Goal: Information Seeking & Learning: Learn about a topic

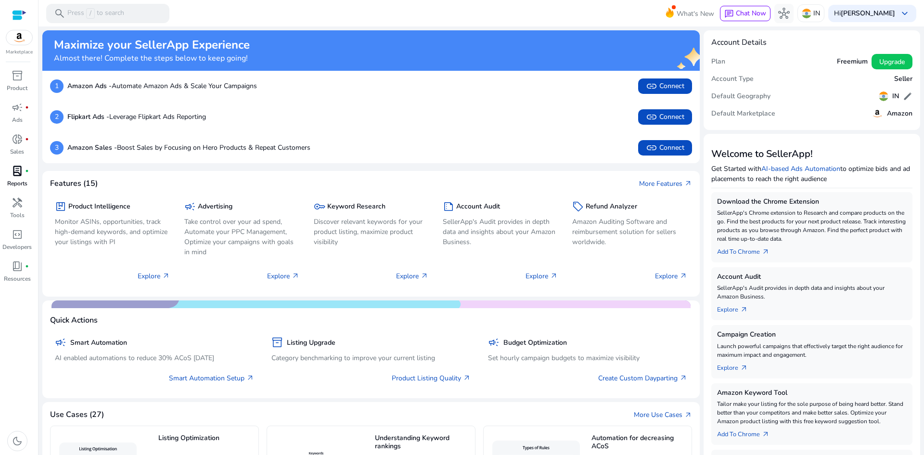
click at [20, 193] on link "lab_profile fiber_manual_record Reports" at bounding box center [17, 179] width 34 height 32
click at [14, 210] on div "handyman" at bounding box center [17, 202] width 27 height 15
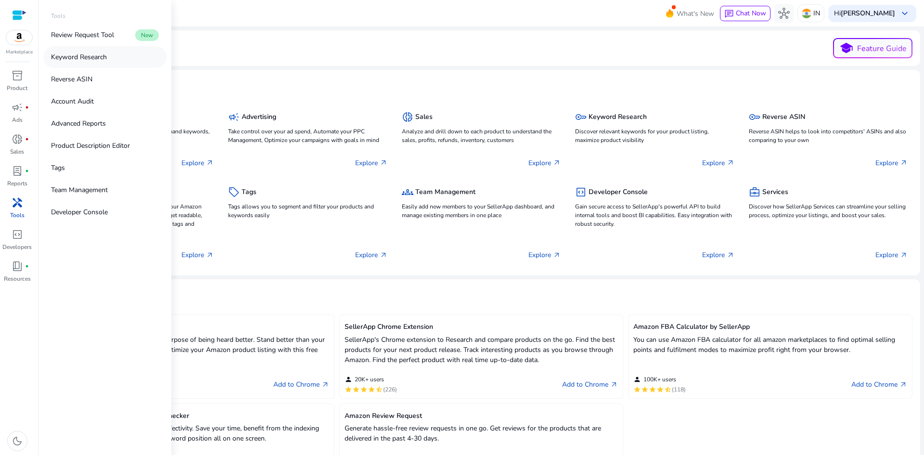
click at [104, 56] on p "Keyword Research" at bounding box center [79, 57] width 56 height 10
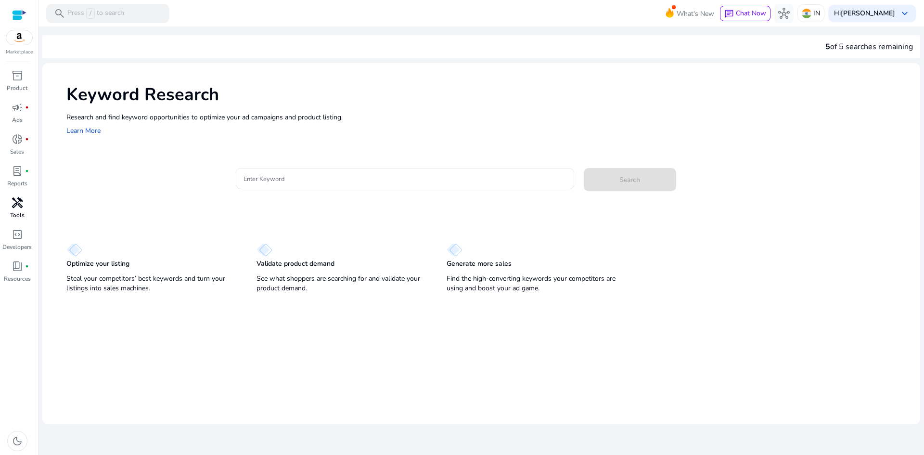
click at [281, 178] on input "Enter Keyword" at bounding box center [405, 178] width 323 height 11
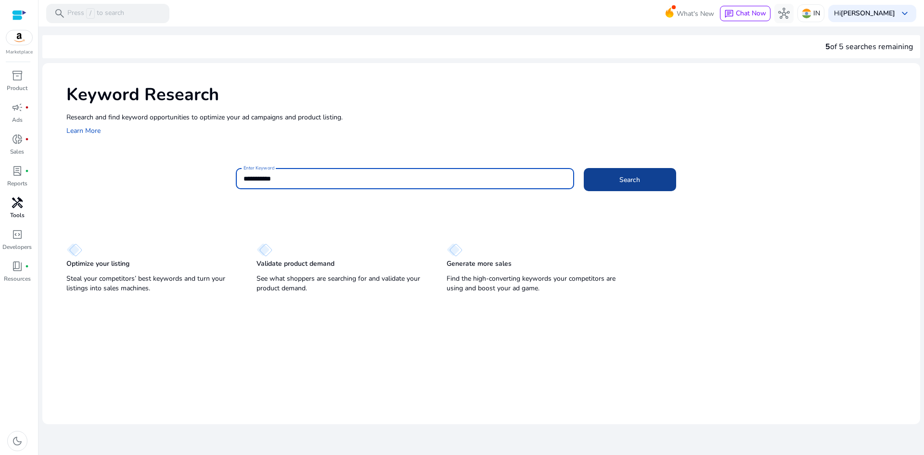
type input "**********"
click at [610, 172] on span at bounding box center [630, 179] width 92 height 23
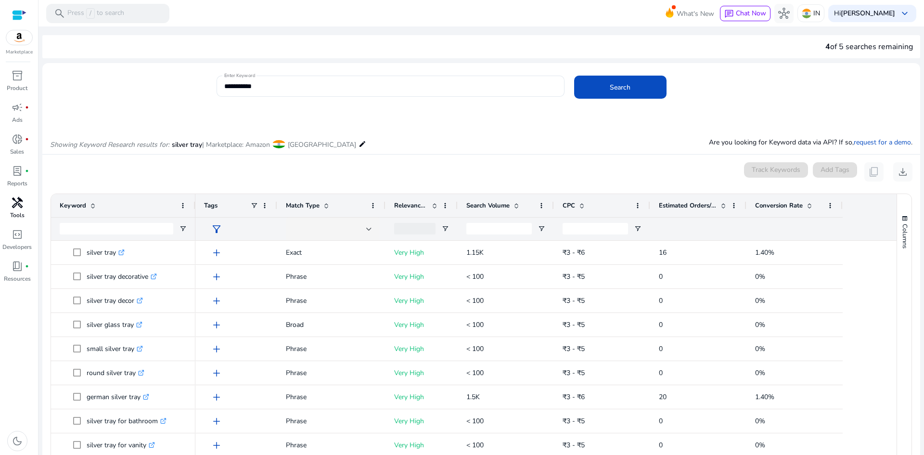
scroll to position [115, 0]
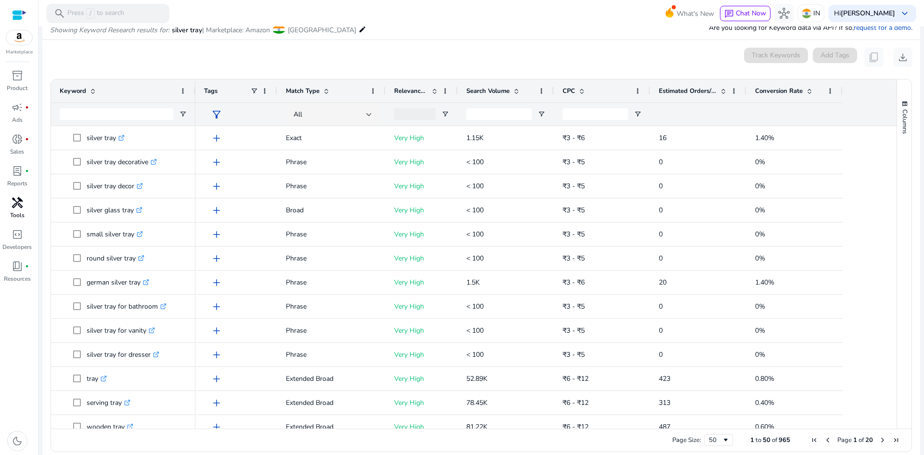
click at [431, 91] on span at bounding box center [435, 91] width 8 height 8
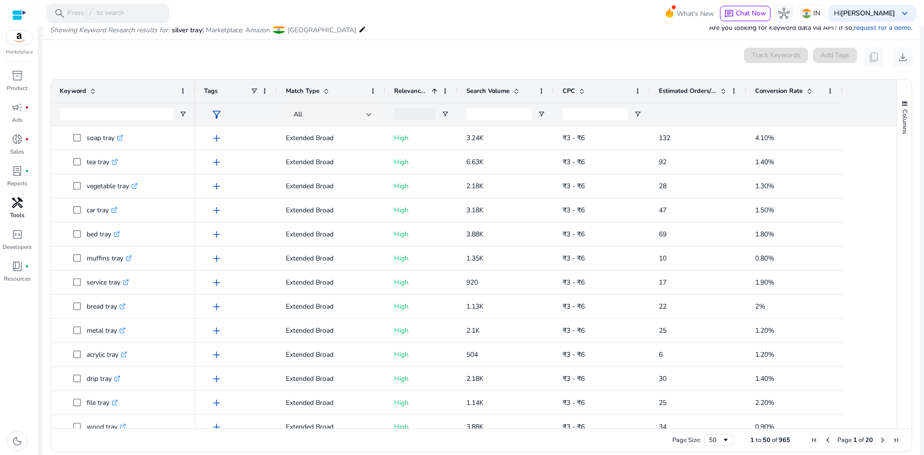
click at [431, 91] on span at bounding box center [435, 91] width 8 height 8
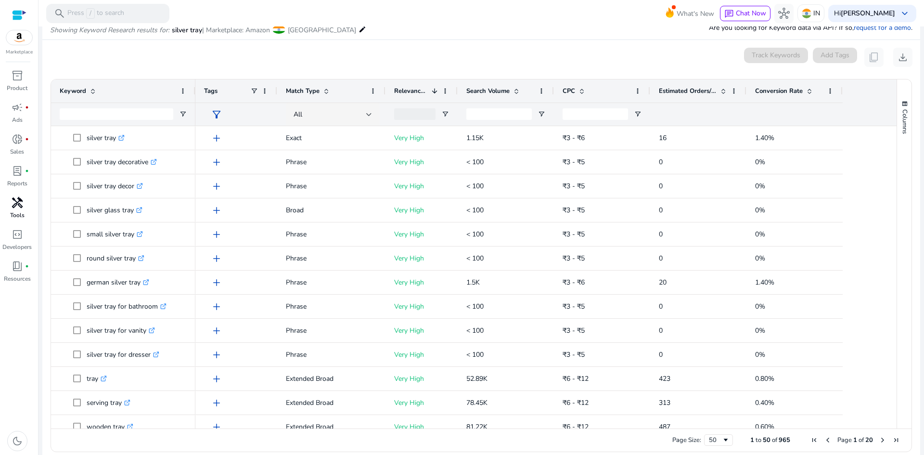
click at [431, 91] on span at bounding box center [435, 91] width 8 height 8
click at [437, 91] on span at bounding box center [435, 91] width 8 height 8
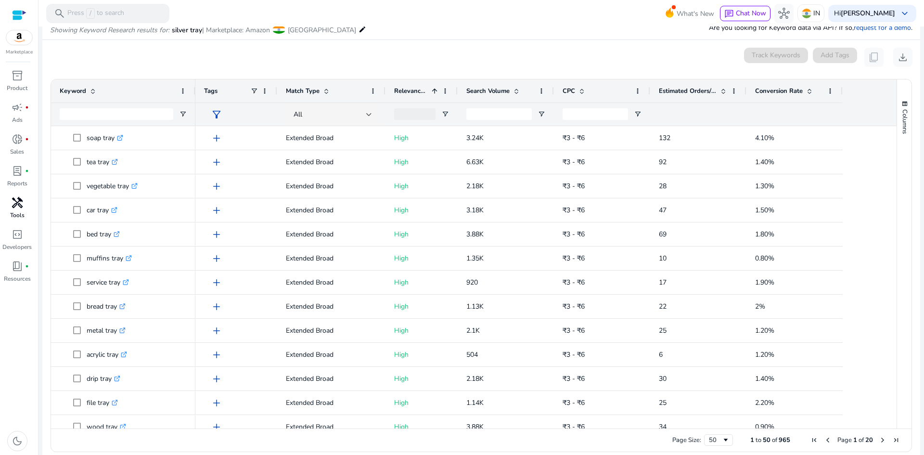
click at [437, 91] on span at bounding box center [435, 91] width 8 height 8
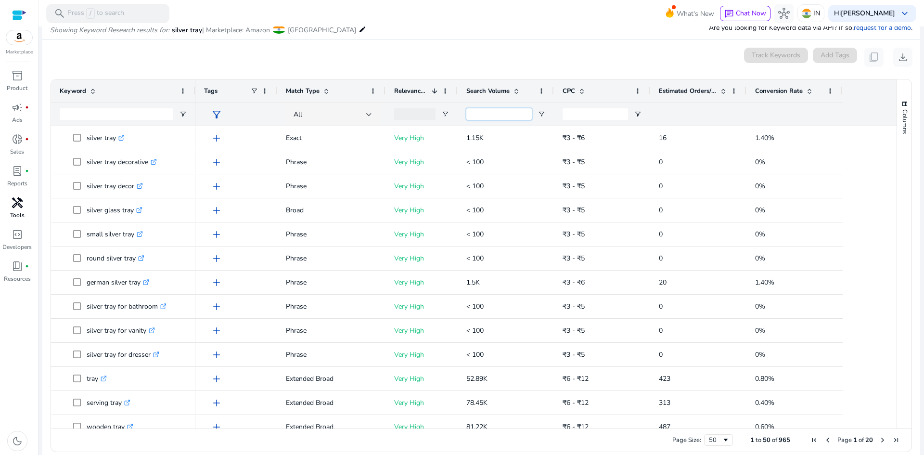
click at [500, 116] on input "Search Volume Filter Input" at bounding box center [499, 114] width 65 height 12
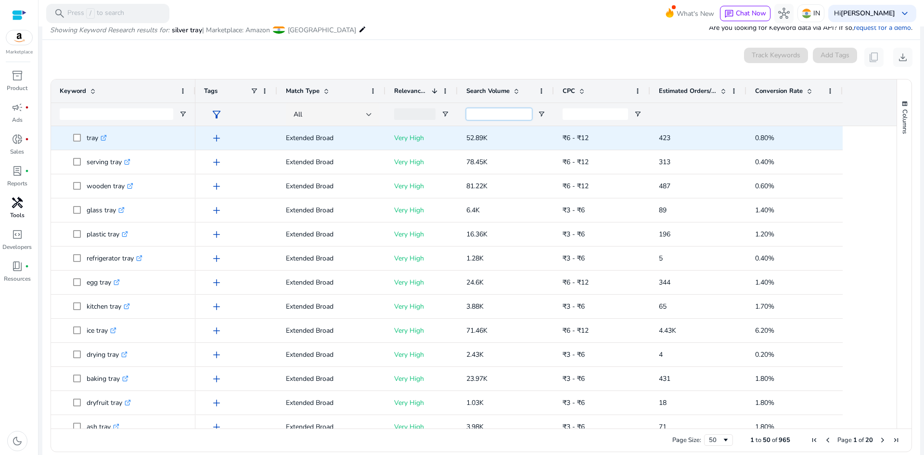
scroll to position [0, 0]
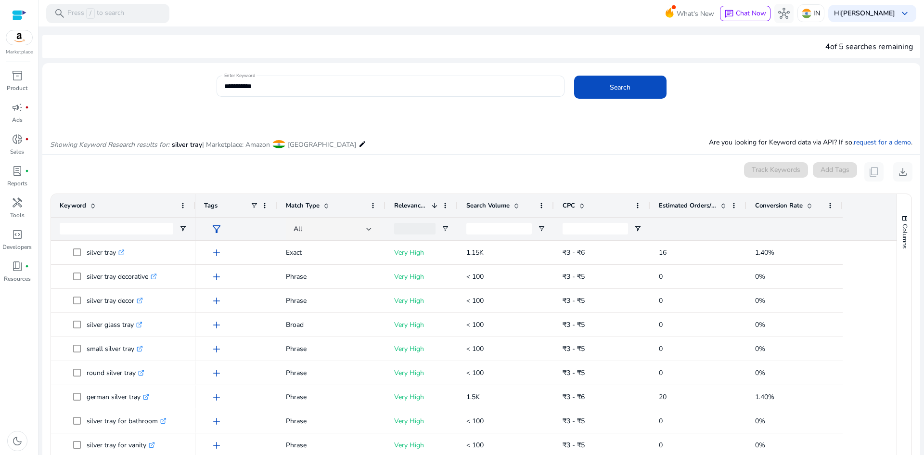
scroll to position [115, 0]
